Goal: Find specific page/section: Find specific page/section

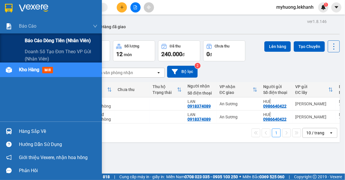
click at [55, 41] on span "Báo cáo dòng tiền (nhân viên)" at bounding box center [58, 40] width 66 height 7
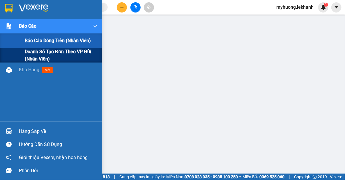
click at [41, 54] on span "Doanh số tạo đơn theo VP gửi (nhân viên)" at bounding box center [61, 55] width 73 height 15
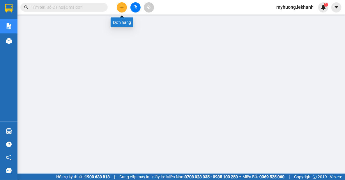
click at [120, 8] on icon "plus" at bounding box center [122, 7] width 4 height 4
